Goal: Transaction & Acquisition: Purchase product/service

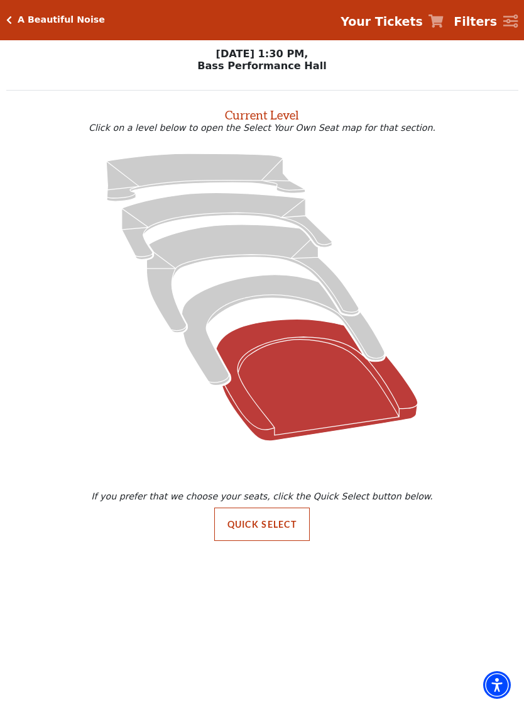
click at [275, 359] on icon "Orchestra / Parterre Circle - Seats Available: 29" at bounding box center [317, 379] width 202 height 121
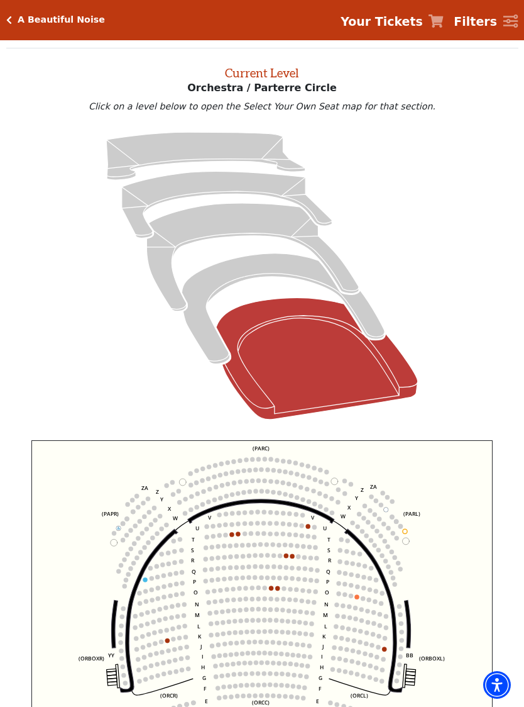
scroll to position [48, 0]
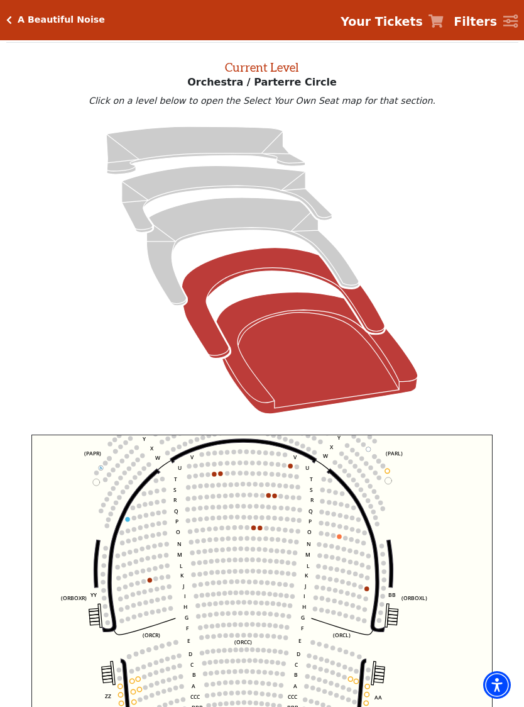
click at [245, 266] on icon "Box Tier - Seats Available: 11" at bounding box center [283, 303] width 203 height 111
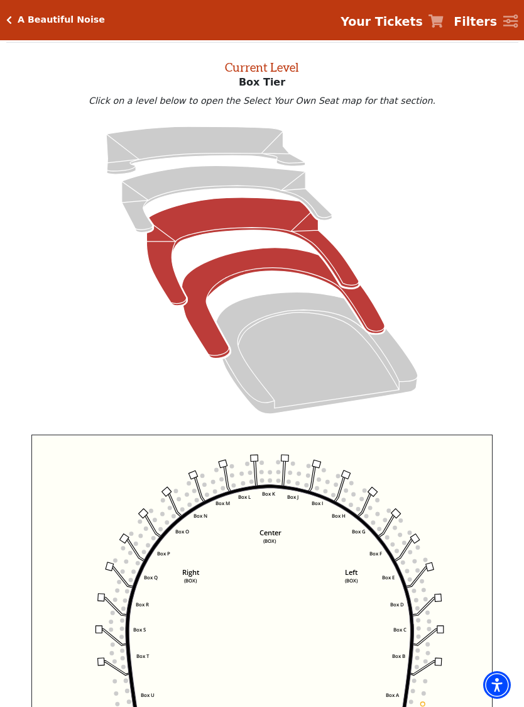
click at [211, 223] on icon "Mezzanine - Seats Available: 8" at bounding box center [252, 251] width 212 height 108
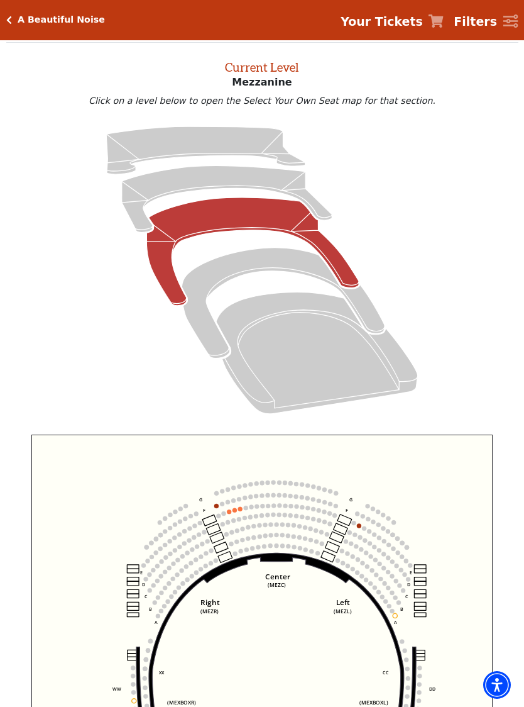
click at [18, 20] on h5 "A Beautiful Noise" at bounding box center [61, 19] width 87 height 11
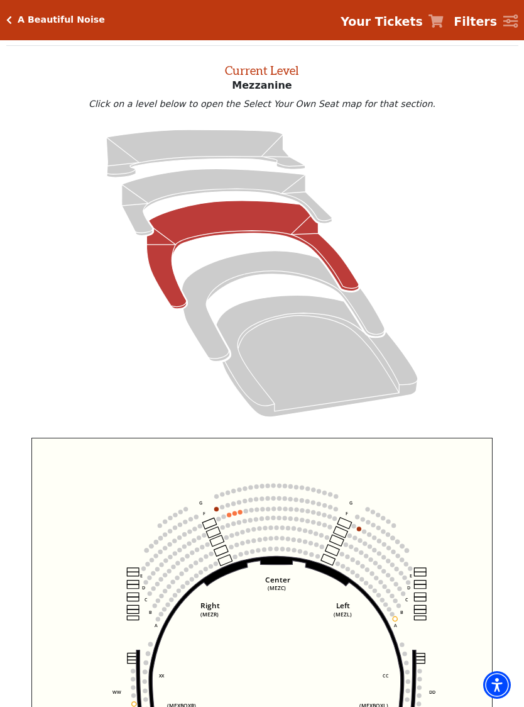
click at [33, 8] on div "A Beautiful Noise Your Tickets Filters" at bounding box center [262, 20] width 524 height 40
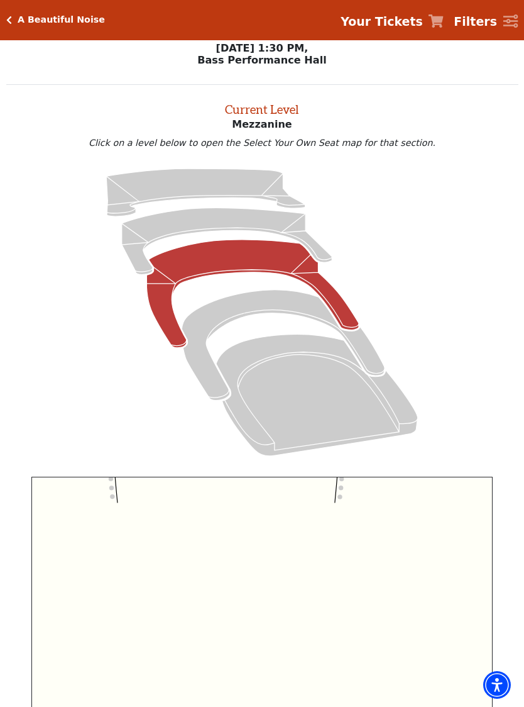
scroll to position [0, 0]
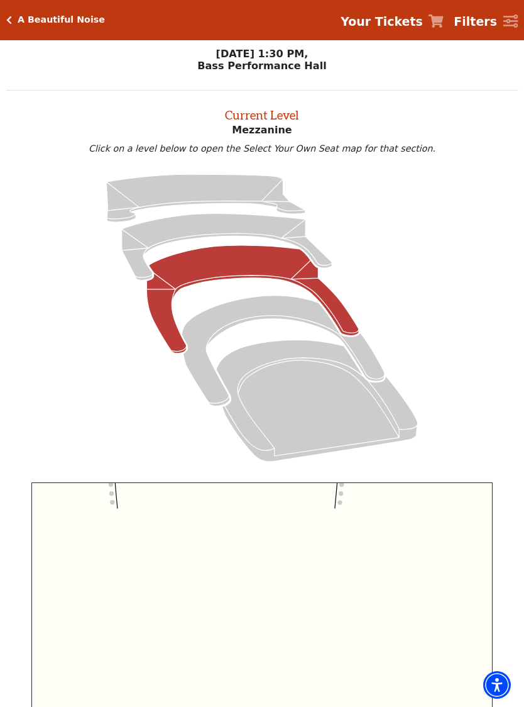
click at [50, 23] on h5 "A Beautiful Noise" at bounding box center [61, 19] width 87 height 11
click at [48, 17] on h5 "A Beautiful Noise" at bounding box center [61, 19] width 87 height 11
click at [43, 31] on div "A Beautiful Noise Your Tickets Filters" at bounding box center [262, 20] width 524 height 40
click at [51, 32] on div "A Beautiful Noise Your Tickets Filters" at bounding box center [262, 20] width 524 height 40
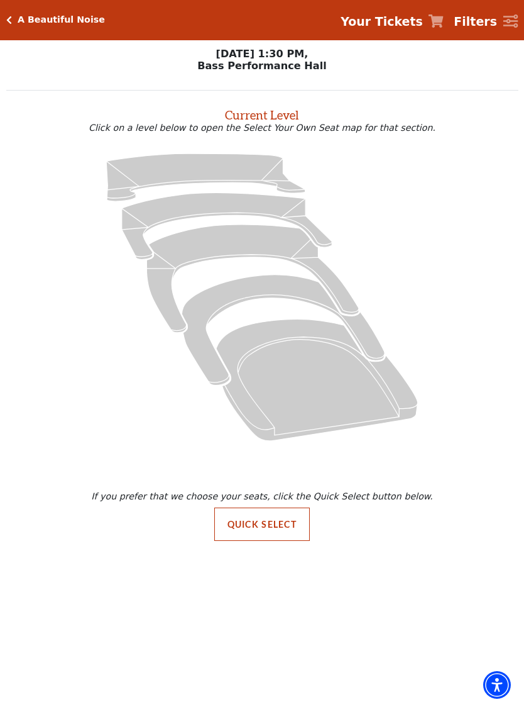
click at [53, 26] on div "A Beautiful Noise Your Tickets Filters" at bounding box center [262, 20] width 524 height 40
click at [51, 16] on h5 "A Beautiful Noise" at bounding box center [61, 19] width 87 height 11
click at [53, 26] on div "A Beautiful Noise Your Tickets Filters" at bounding box center [262, 20] width 524 height 40
click at [71, 20] on h5 "A Beautiful Noise" at bounding box center [61, 19] width 87 height 11
click at [32, 13] on div "A Beautiful Noise Your Tickets Filters" at bounding box center [262, 20] width 524 height 40
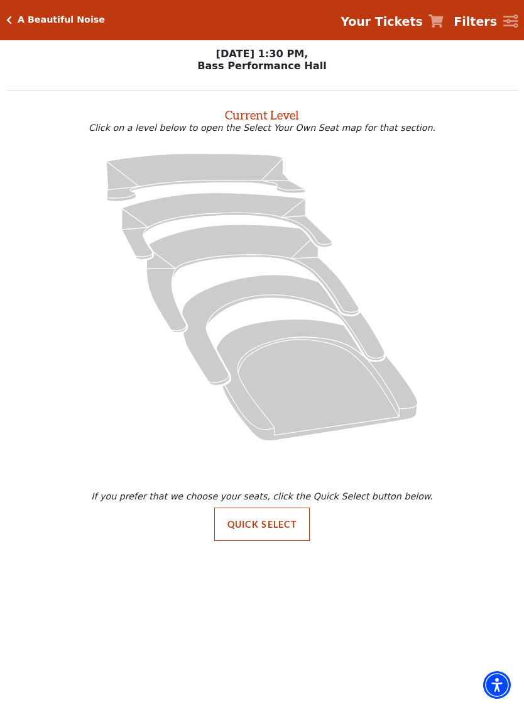
click at [25, 22] on h5 "A Beautiful Noise" at bounding box center [61, 19] width 87 height 11
click at [40, 24] on h5 "A Beautiful Noise" at bounding box center [61, 19] width 87 height 11
click at [47, 31] on div "A Beautiful Noise Your Tickets Filters" at bounding box center [262, 20] width 524 height 40
click at [46, 26] on div "A Beautiful Noise Your Tickets Filters" at bounding box center [262, 20] width 524 height 40
